Goal: Check status: Check status

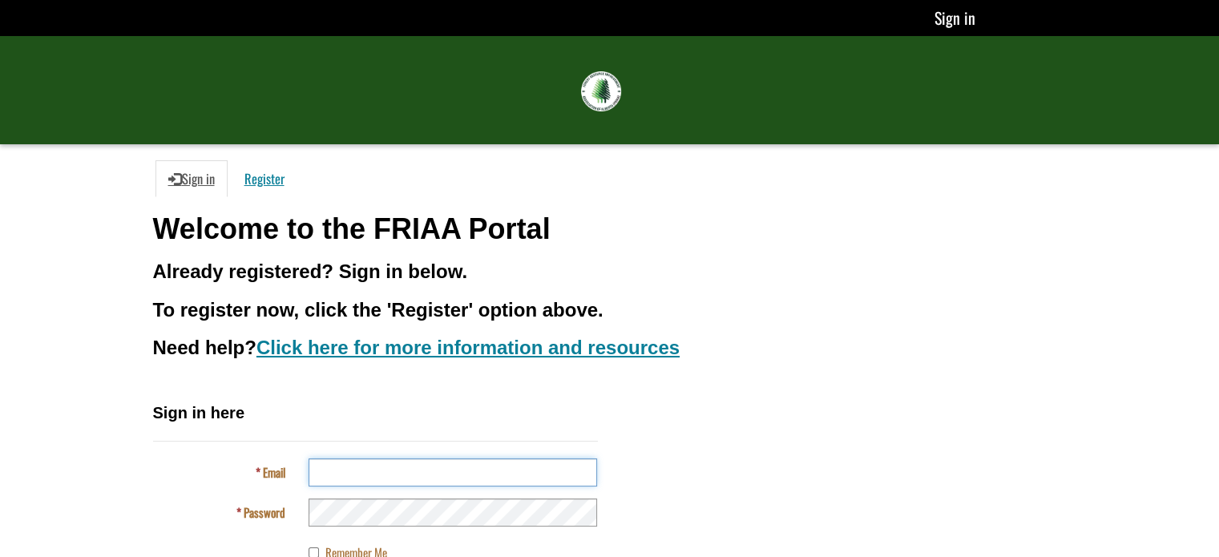
type input "**********"
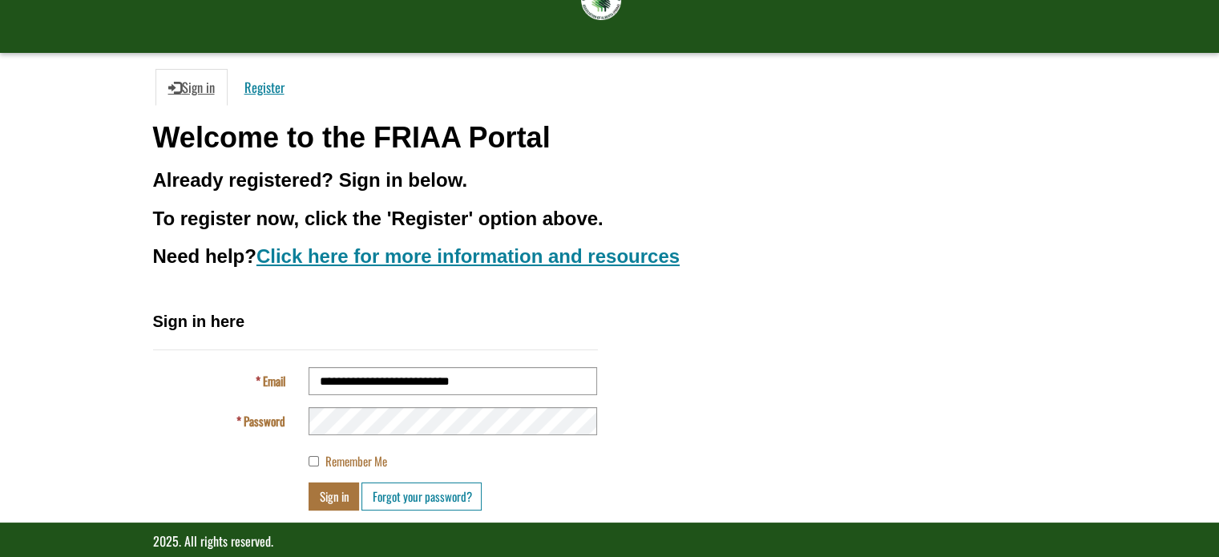
scroll to position [112, 0]
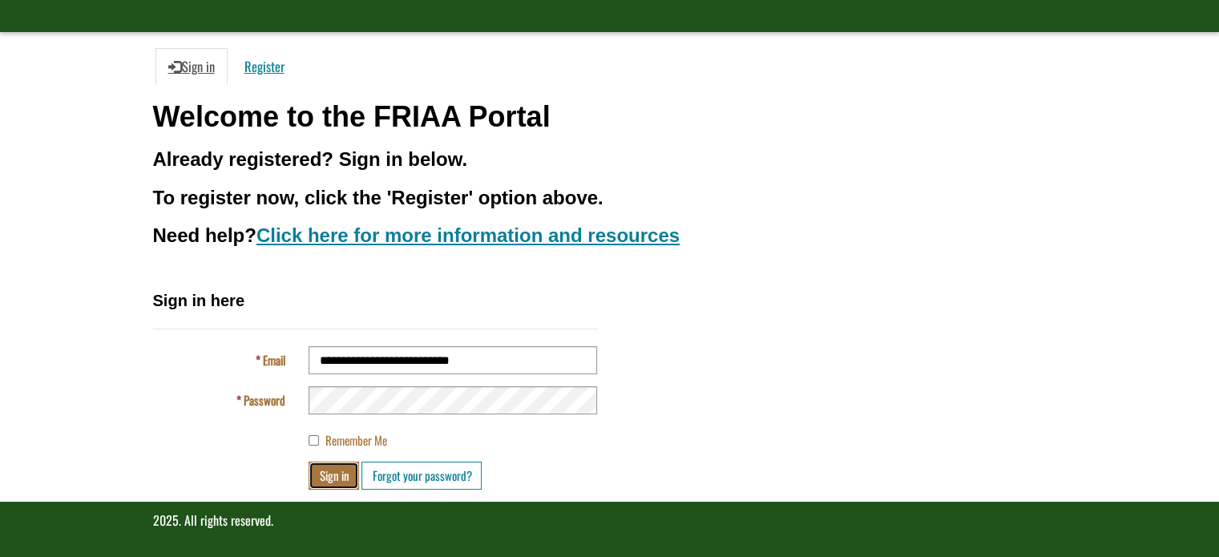
click at [325, 471] on button "Sign in" at bounding box center [334, 476] width 51 height 28
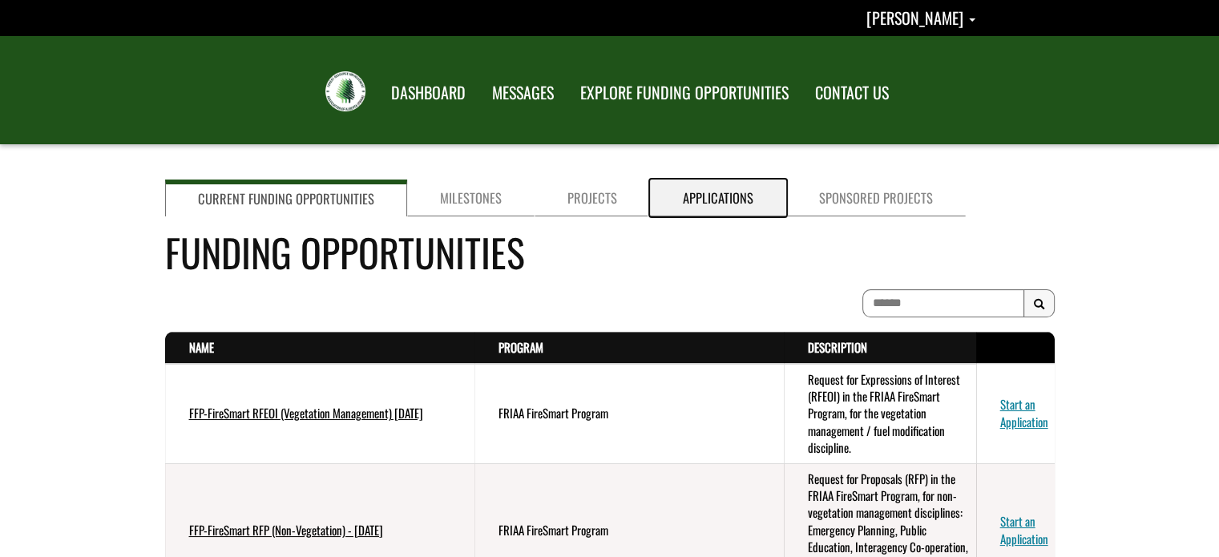
click at [688, 192] on link "Applications" at bounding box center [718, 198] width 136 height 37
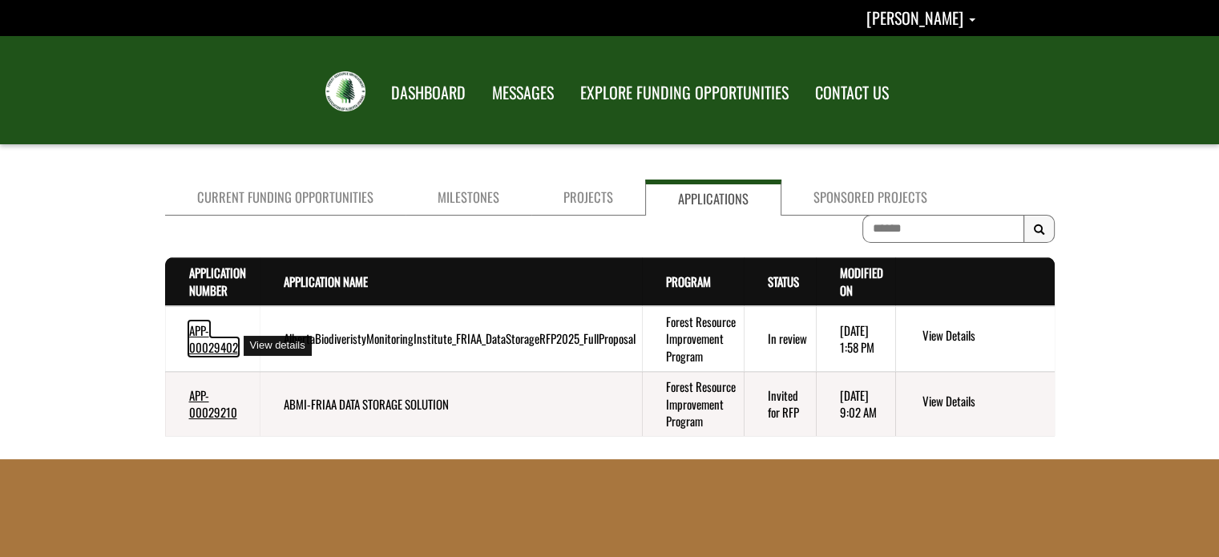
click at [220, 356] on link "APP-00029402" at bounding box center [213, 338] width 49 height 34
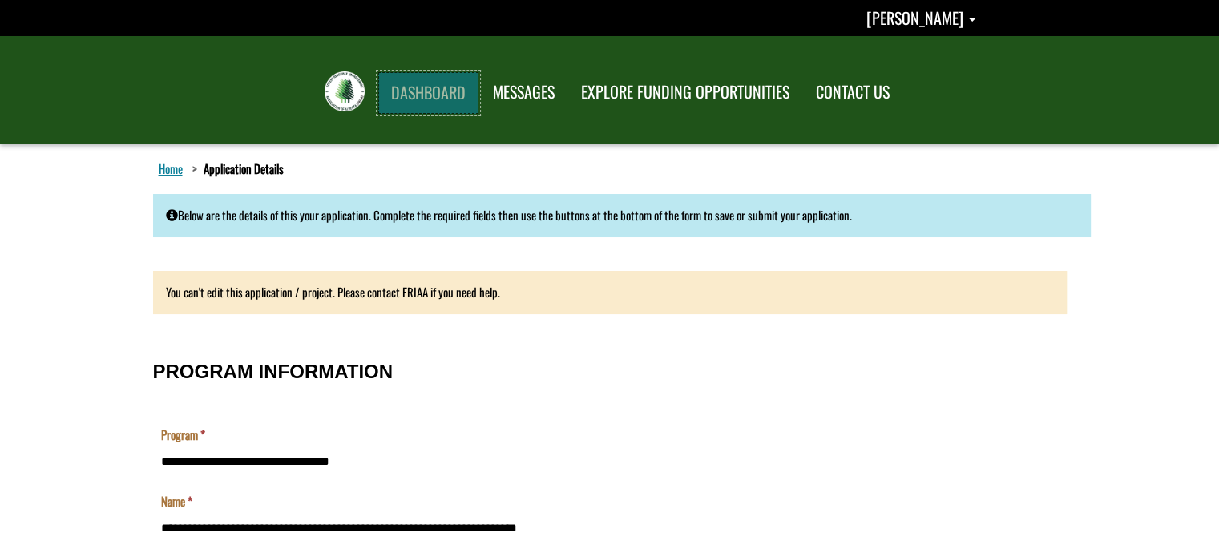
click at [431, 83] on link "DASHBOARD" at bounding box center [428, 93] width 100 height 42
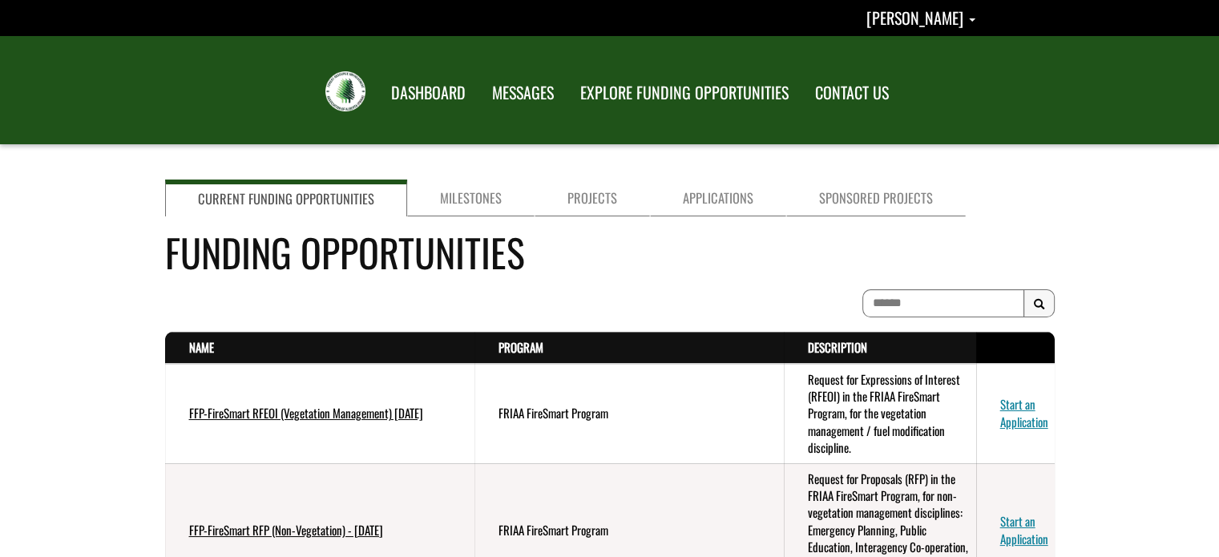
scroll to position [32, 0]
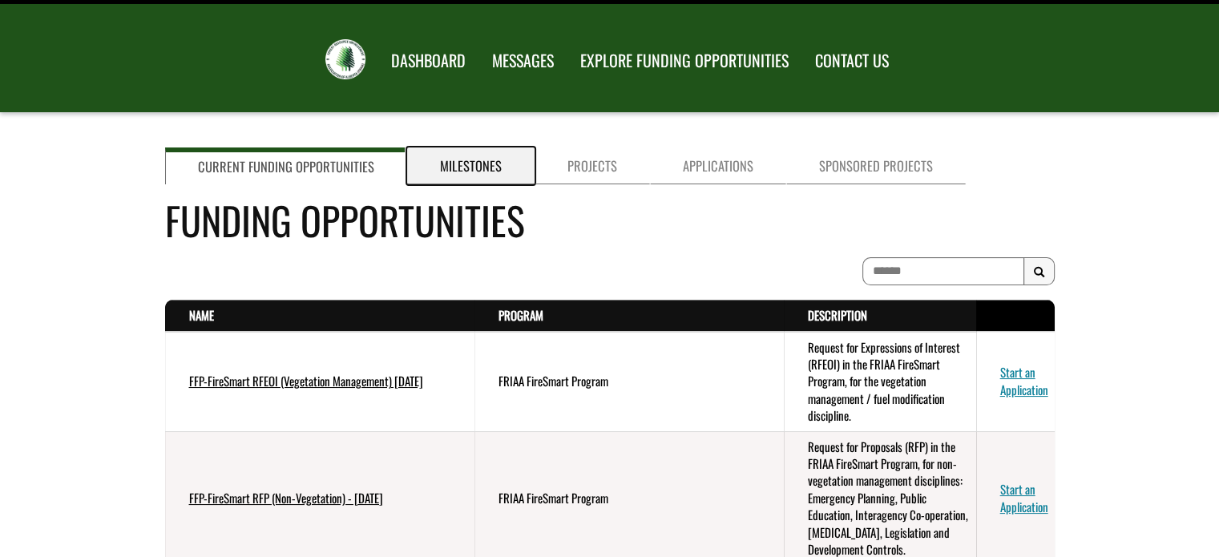
click at [484, 175] on link "Milestones" at bounding box center [470, 166] width 127 height 37
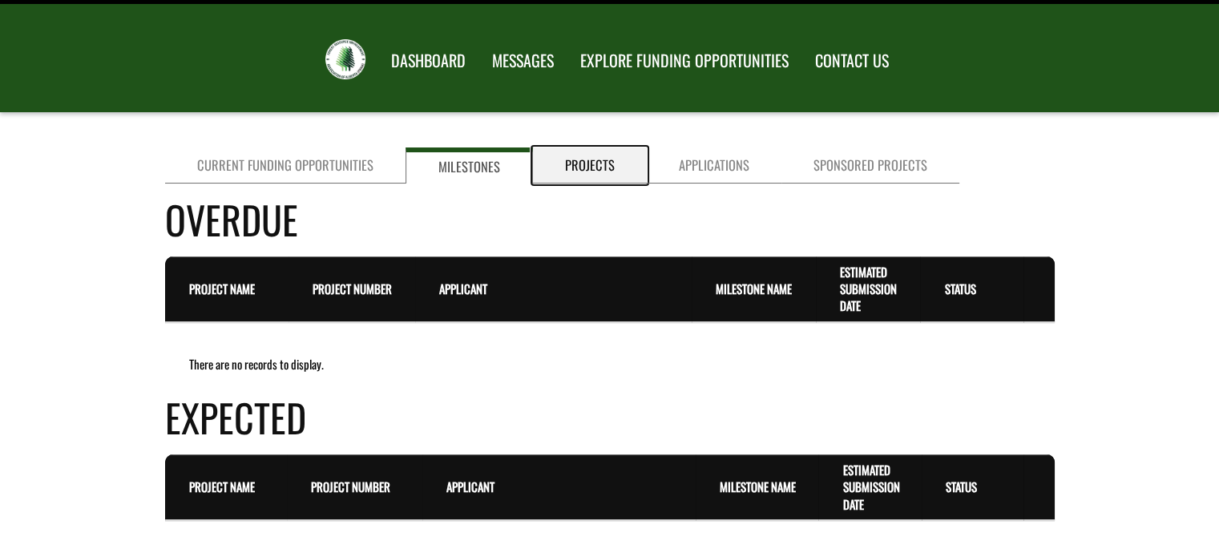
click at [558, 169] on link "Projects" at bounding box center [590, 166] width 114 height 36
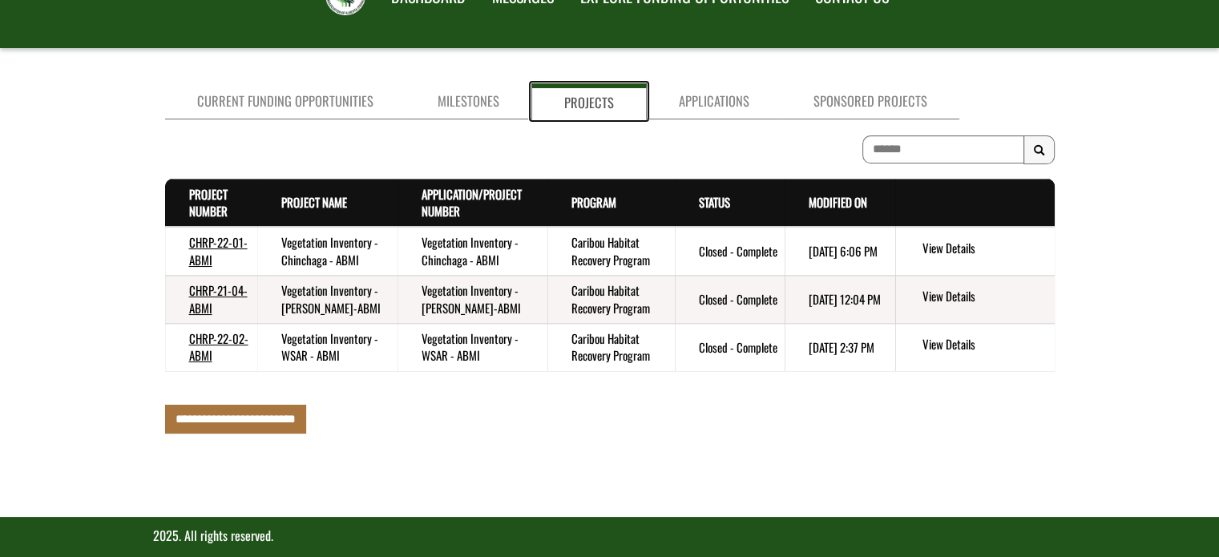
scroll to position [64, 0]
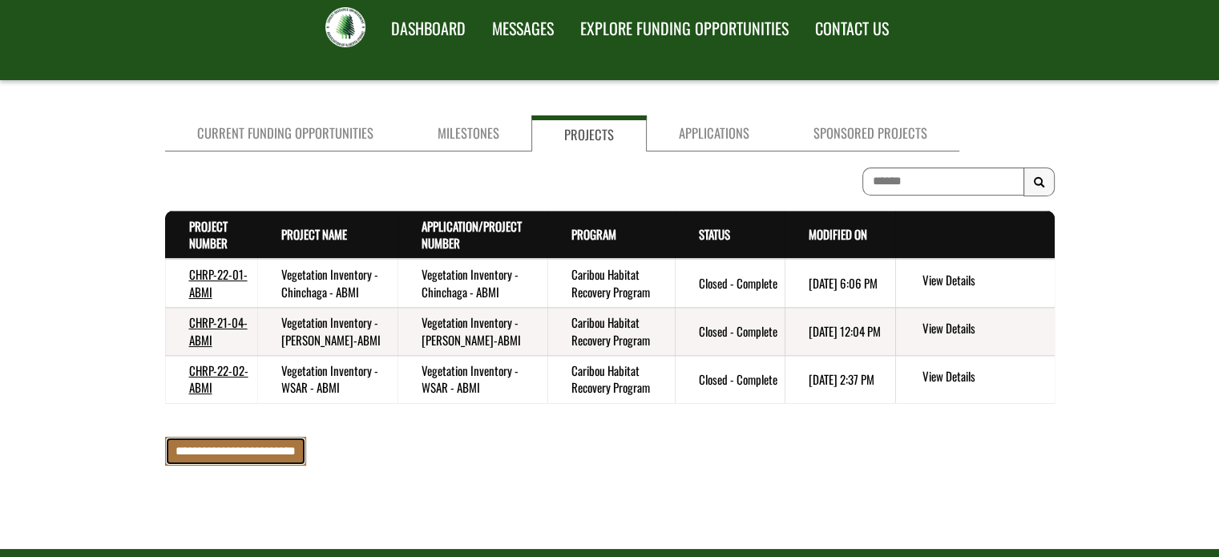
click at [220, 447] on input "**********" at bounding box center [235, 451] width 141 height 28
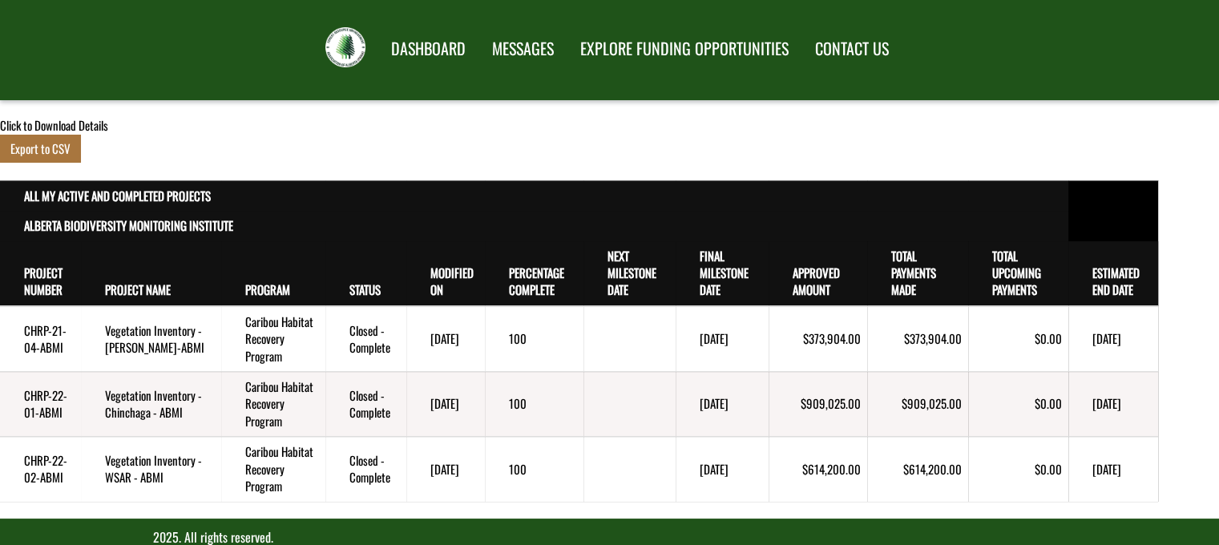
scroll to position [41, 0]
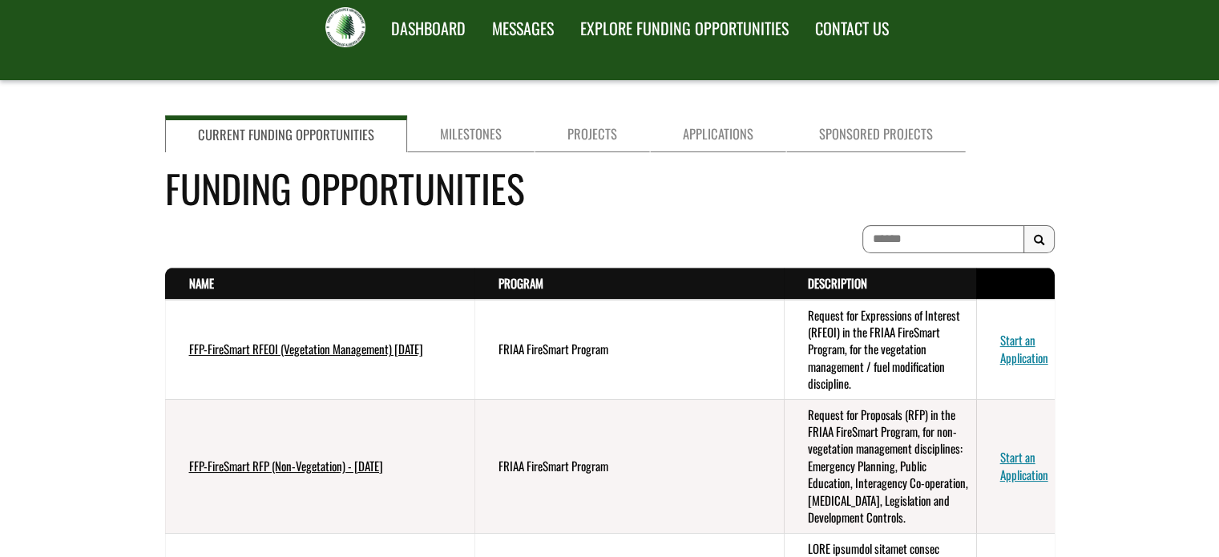
scroll to position [64, 0]
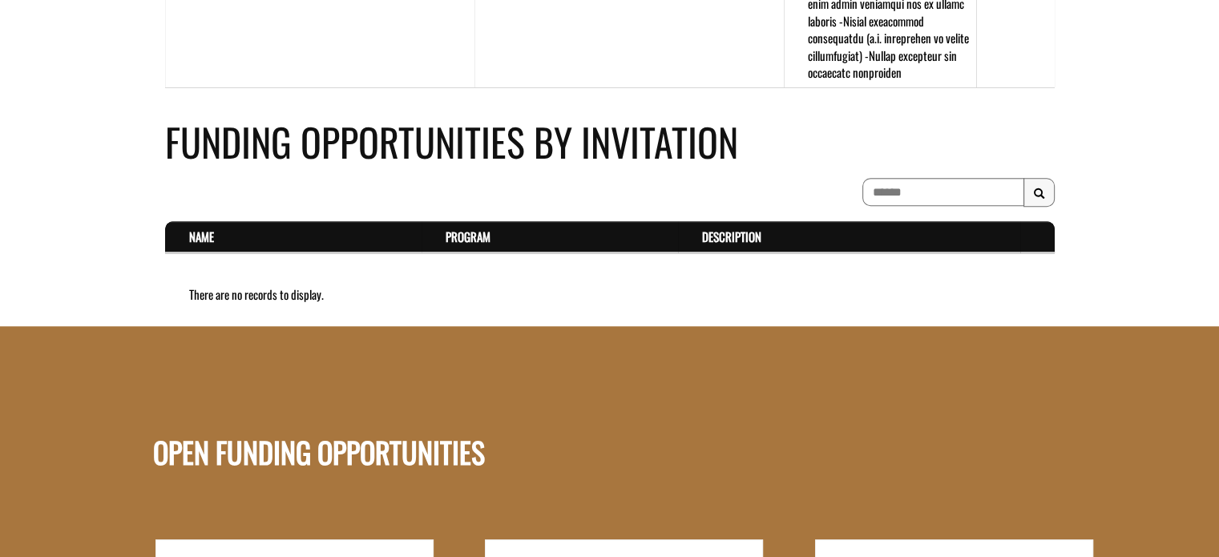
scroll to position [1122, 0]
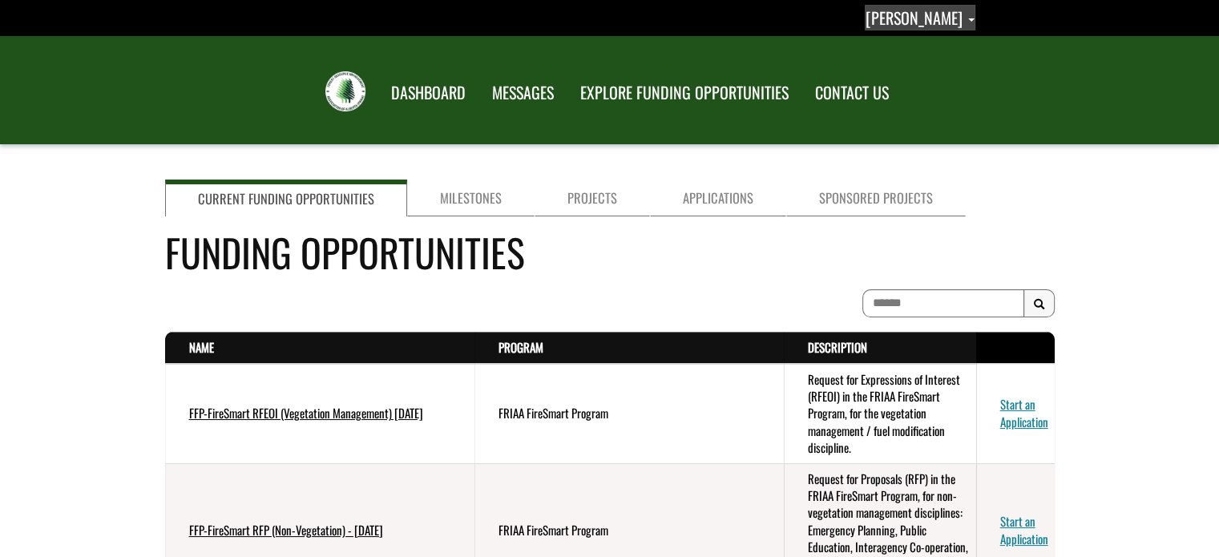
click at [912, 15] on span "[PERSON_NAME]" at bounding box center [914, 18] width 97 height 24
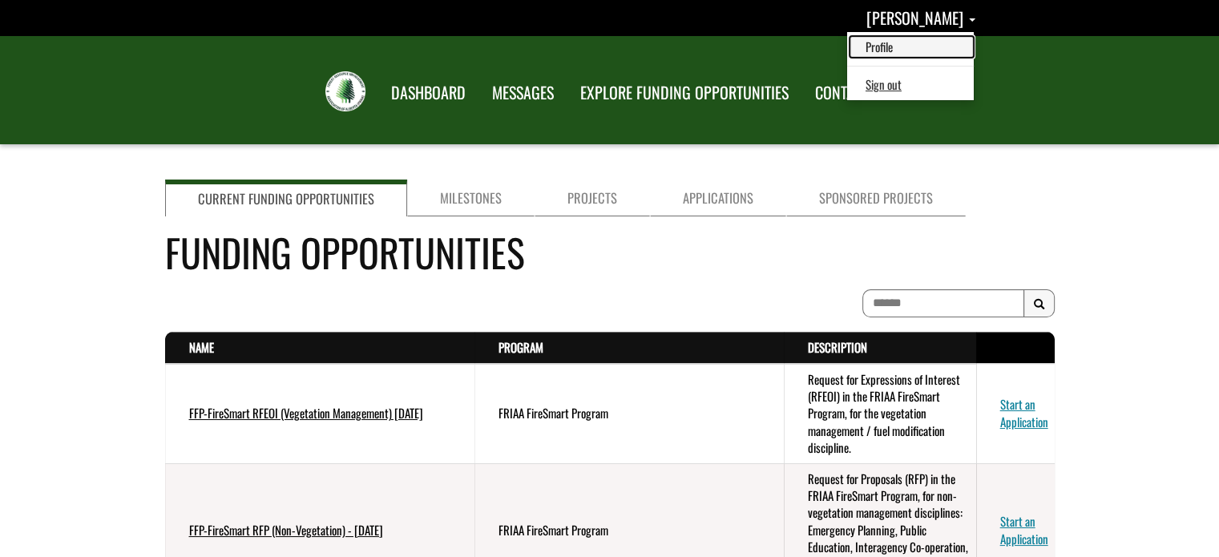
click at [850, 41] on link "Profile" at bounding box center [912, 47] width 124 height 22
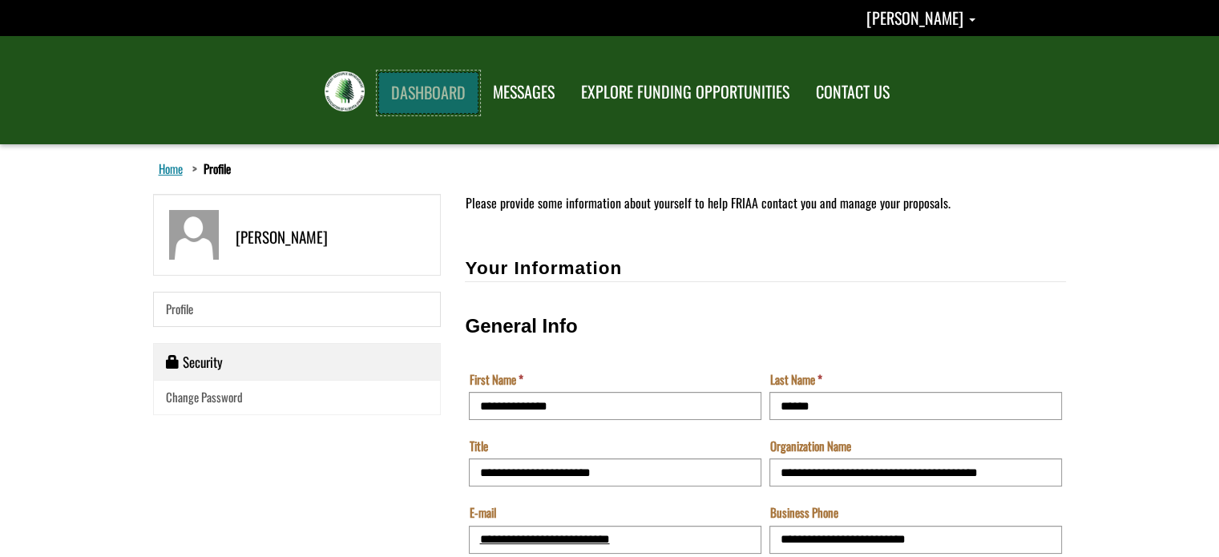
click at [473, 81] on link "DASHBOARD" at bounding box center [428, 93] width 100 height 42
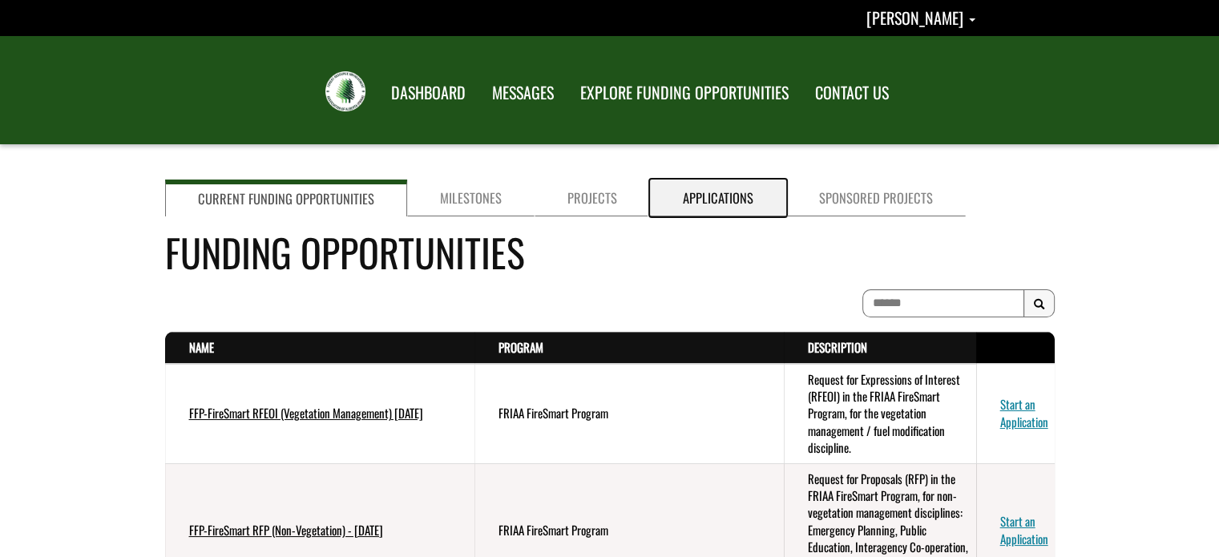
click at [674, 192] on link "Applications" at bounding box center [718, 198] width 136 height 37
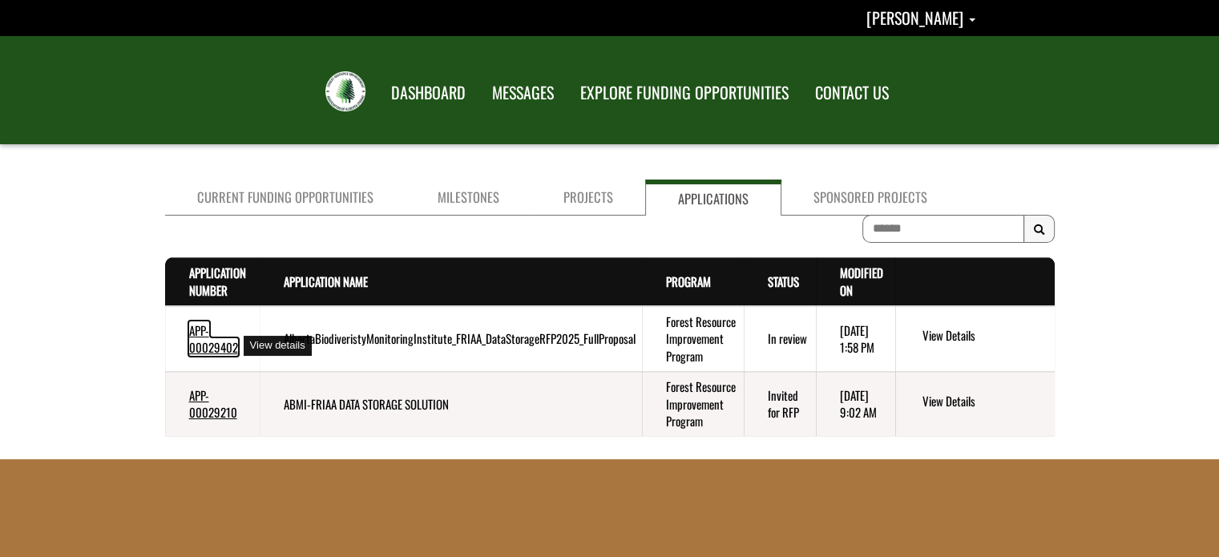
click at [221, 350] on link "APP-00029402" at bounding box center [213, 338] width 49 height 34
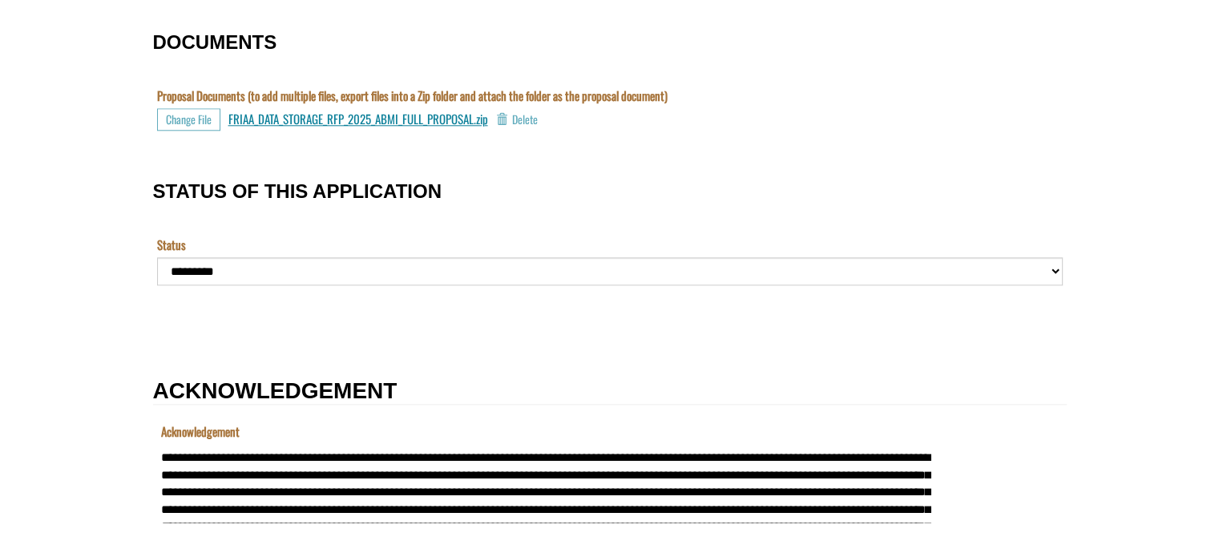
scroll to position [1732, 0]
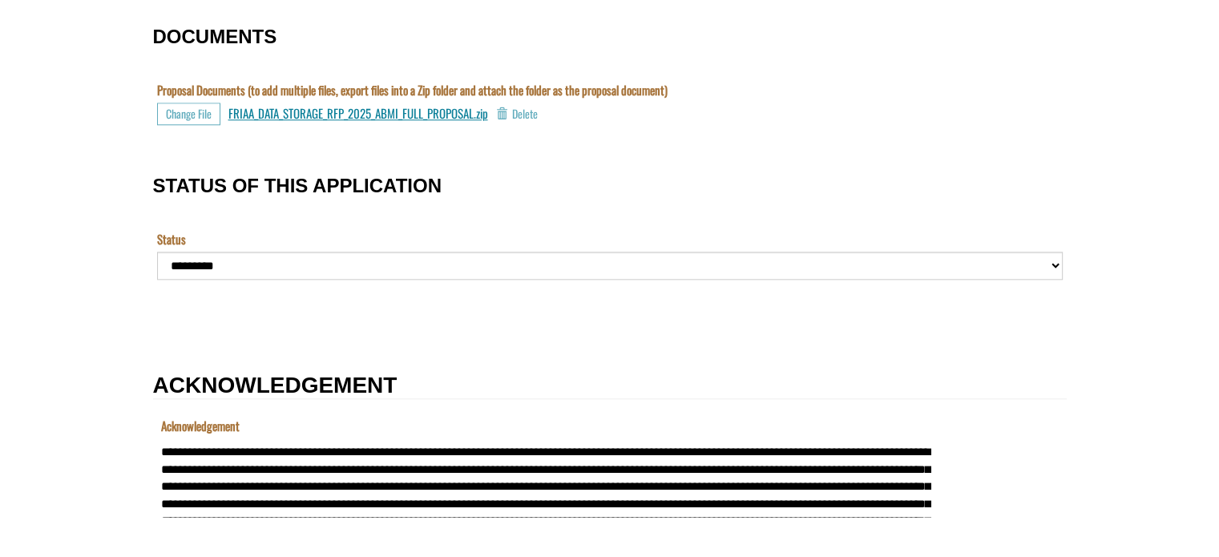
click at [350, 330] on td "Is AM ****** *** **" at bounding box center [267, 326] width 228 height 27
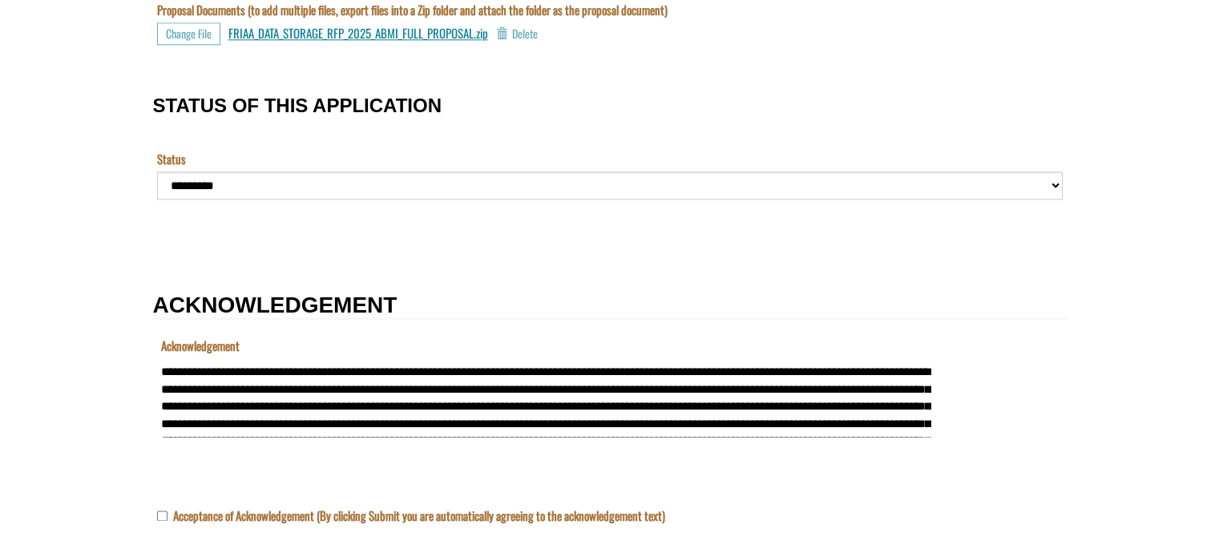
scroll to position [1652, 0]
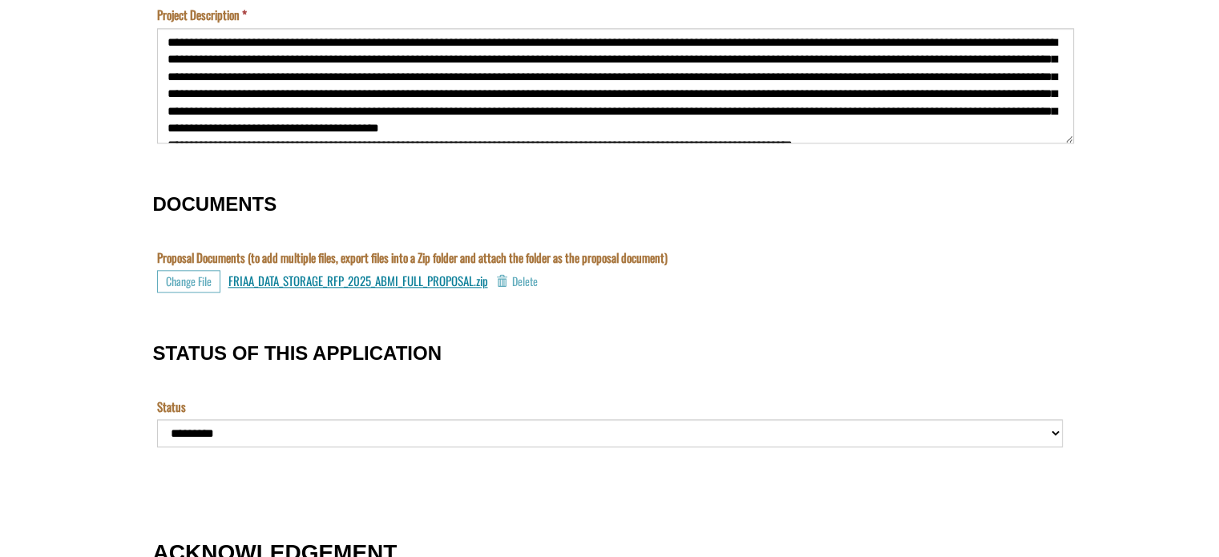
drag, startPoint x: 1060, startPoint y: 49, endPoint x: 1071, endPoint y: 136, distance: 88.1
click at [1071, 136] on textarea "Project Description" at bounding box center [615, 85] width 917 height 115
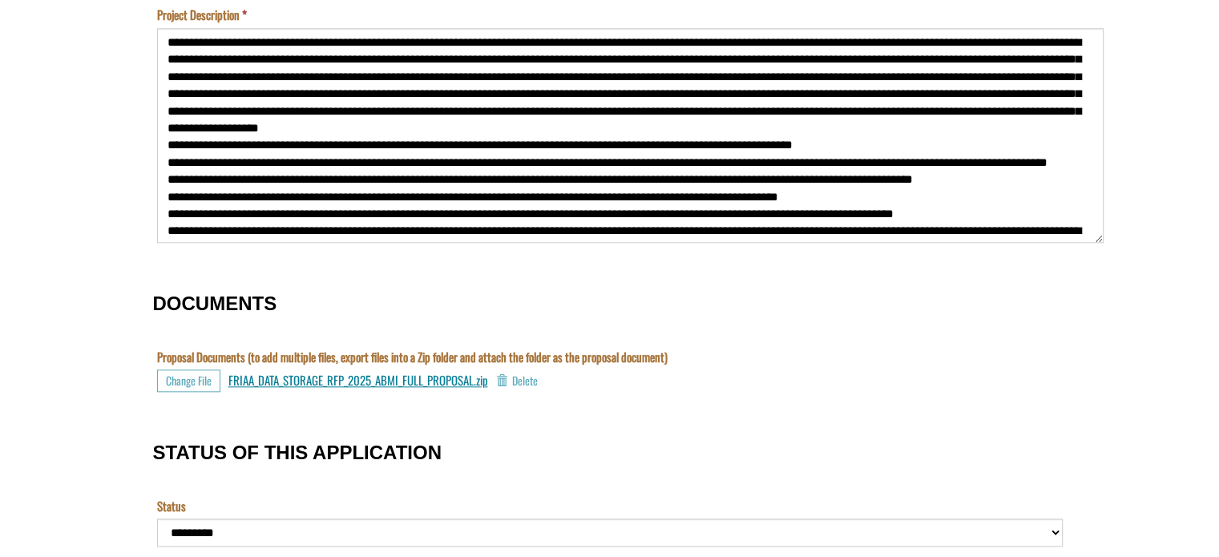
drag, startPoint x: 1071, startPoint y: 136, endPoint x: 1102, endPoint y: 236, distance: 104.0
click at [1102, 236] on textarea "Project Description" at bounding box center [630, 135] width 947 height 215
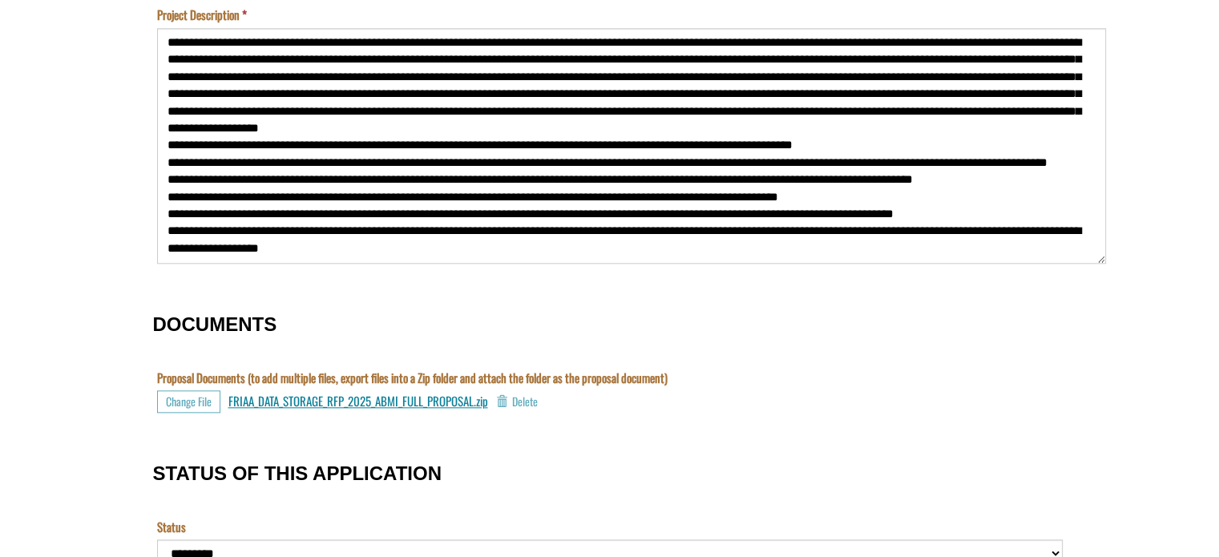
drag, startPoint x: 1102, startPoint y: 236, endPoint x: 1104, endPoint y: 255, distance: 19.4
click at [1104, 255] on textarea "Project Description" at bounding box center [631, 146] width 949 height 236
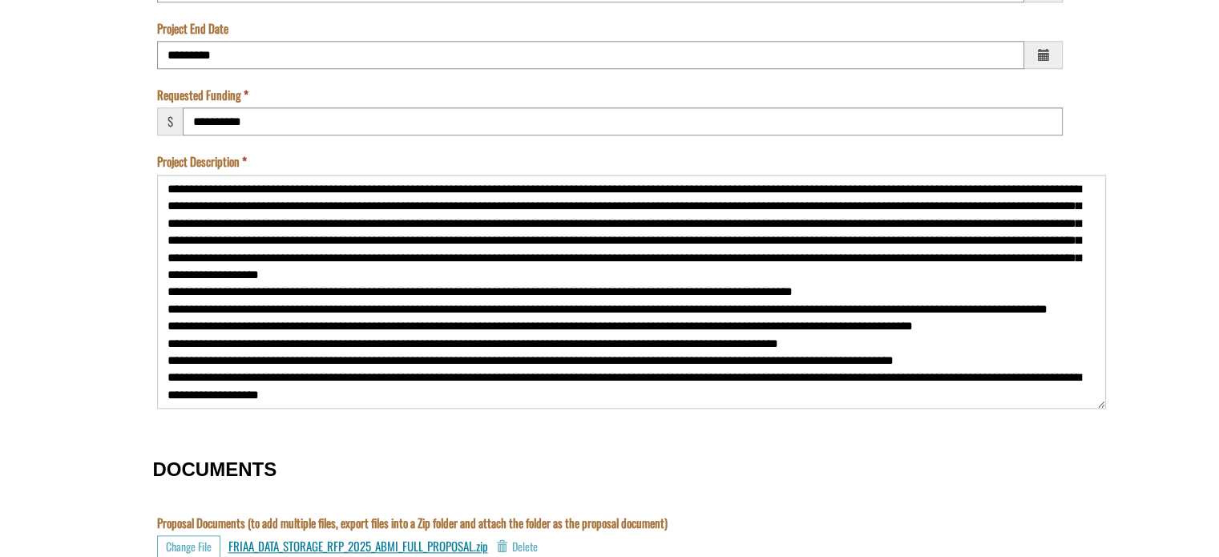
scroll to position [1491, 0]
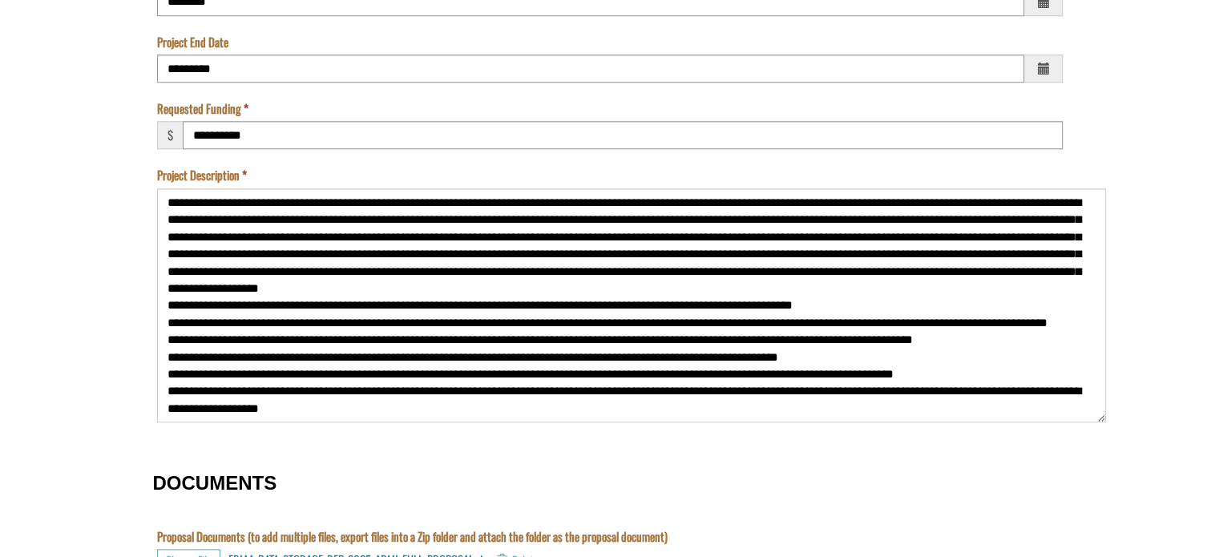
click at [70, 234] on form "**********" at bounding box center [609, 49] width 1219 height 2793
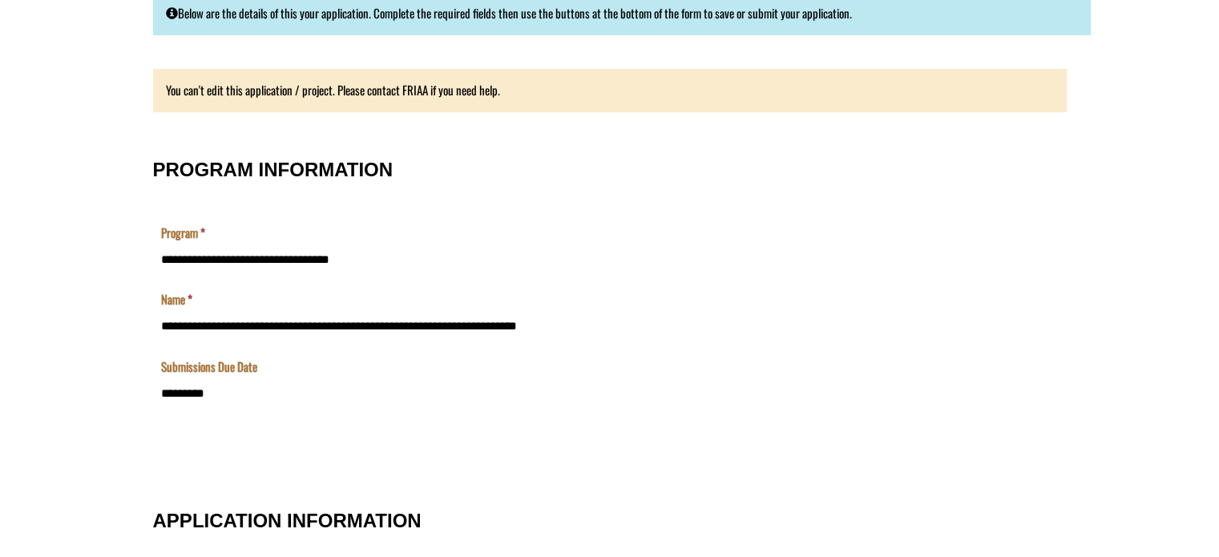
scroll to position [0, 0]
